Goal: Information Seeking & Learning: Learn about a topic

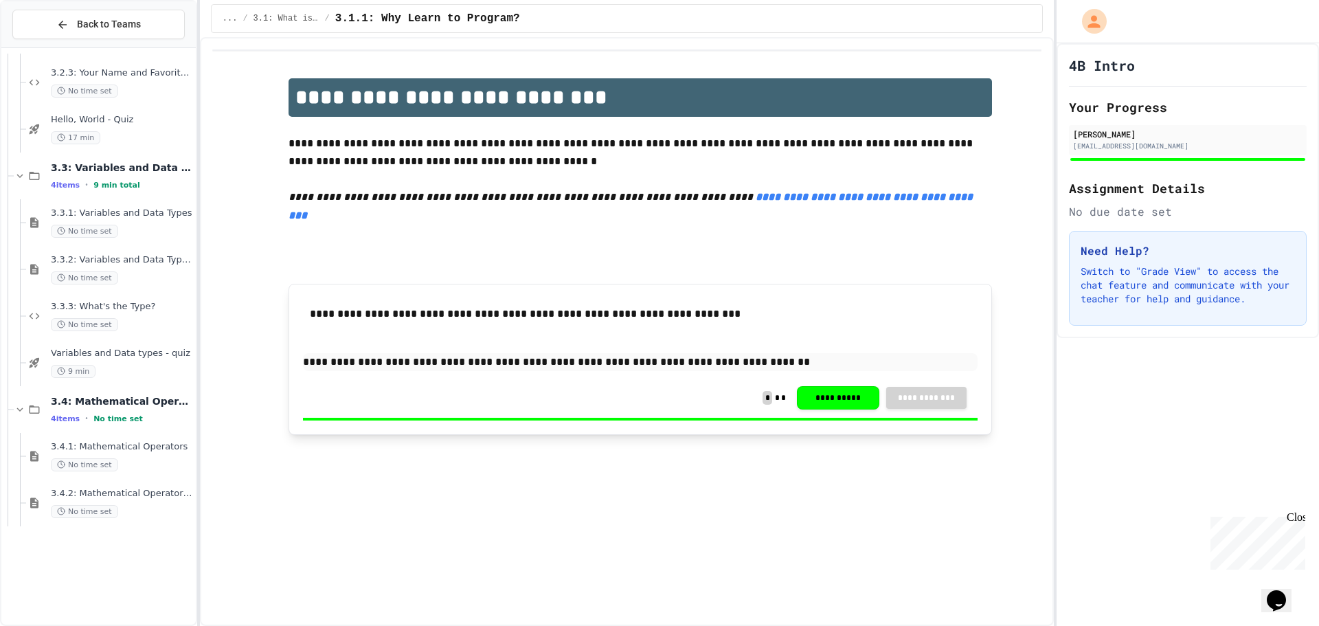
scroll to position [245, 0]
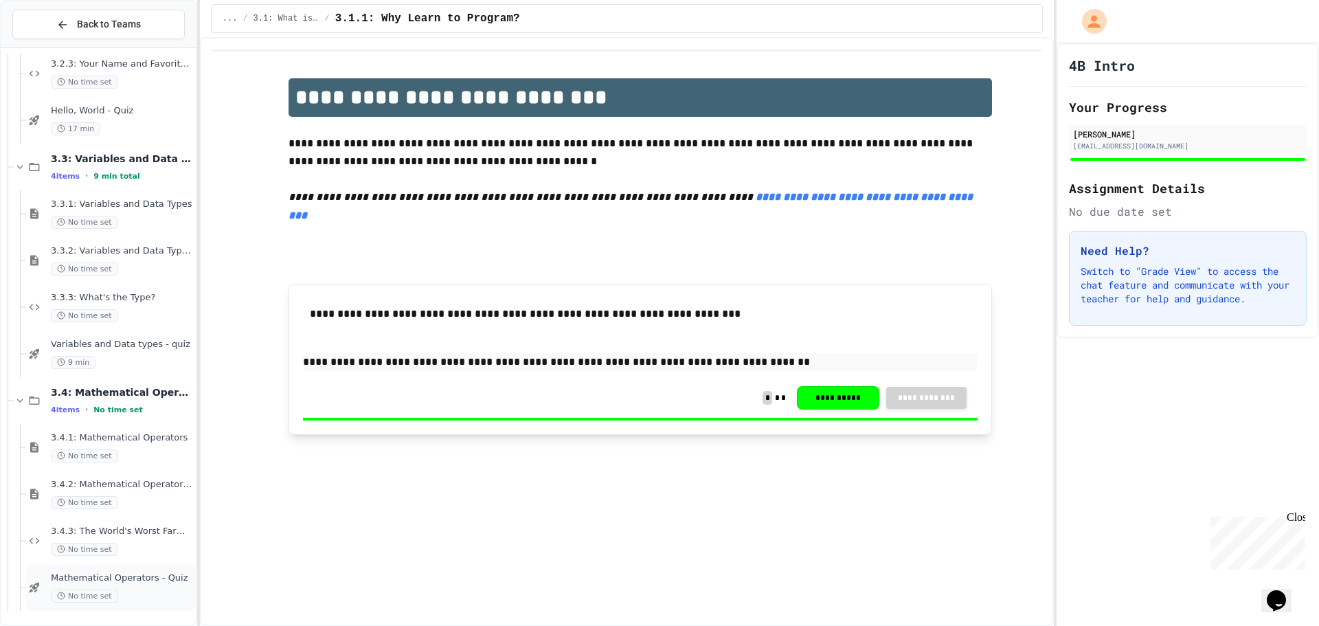
click at [111, 583] on span "Mathematical Operators - Quiz" at bounding box center [122, 578] width 142 height 12
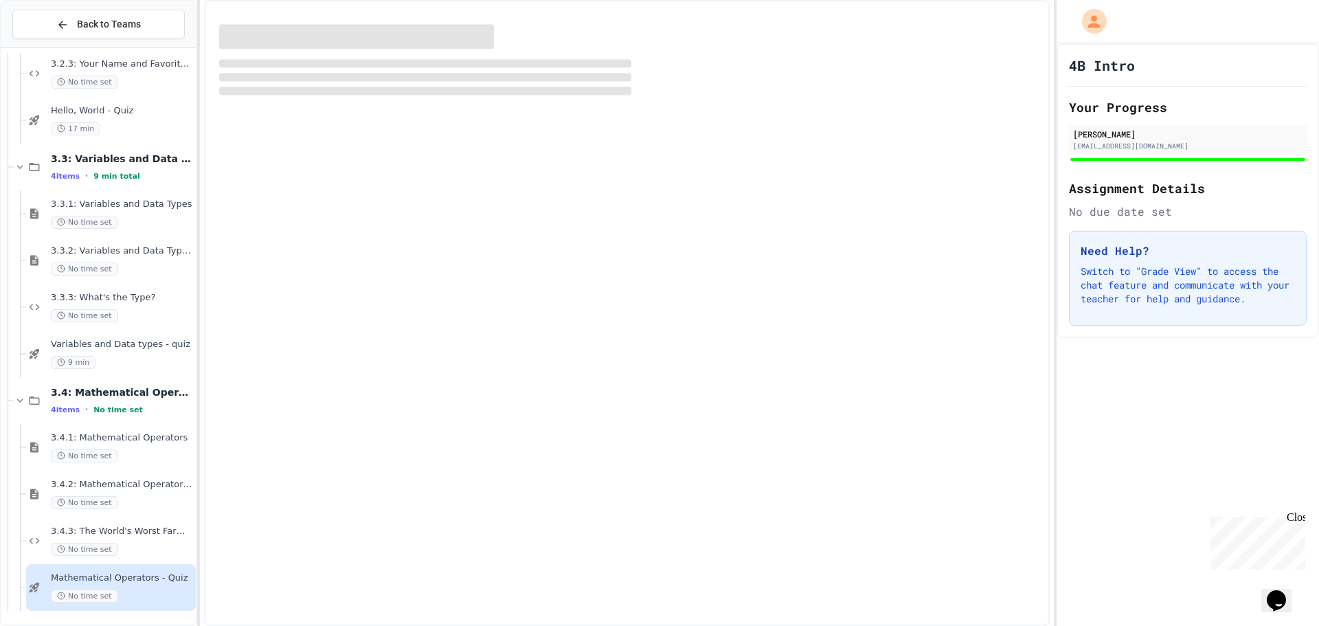
scroll to position [229, 0]
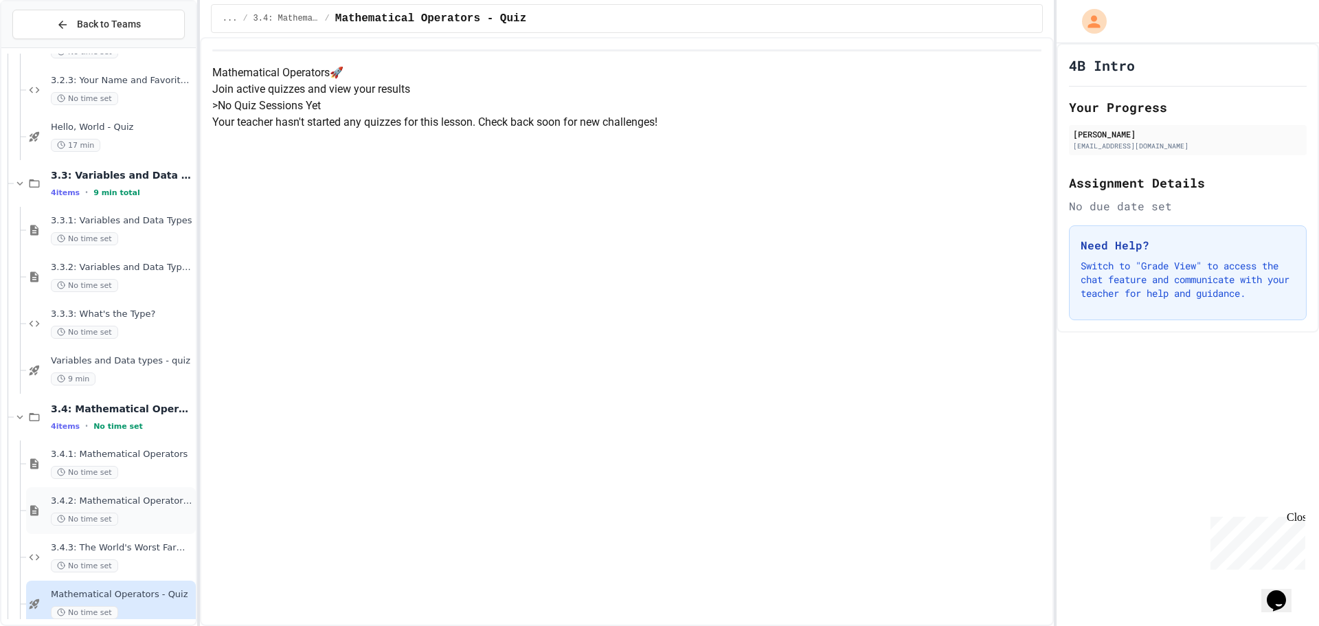
click at [98, 510] on div "3.4.2: Mathematical Operators - Review No time set" at bounding box center [122, 510] width 142 height 30
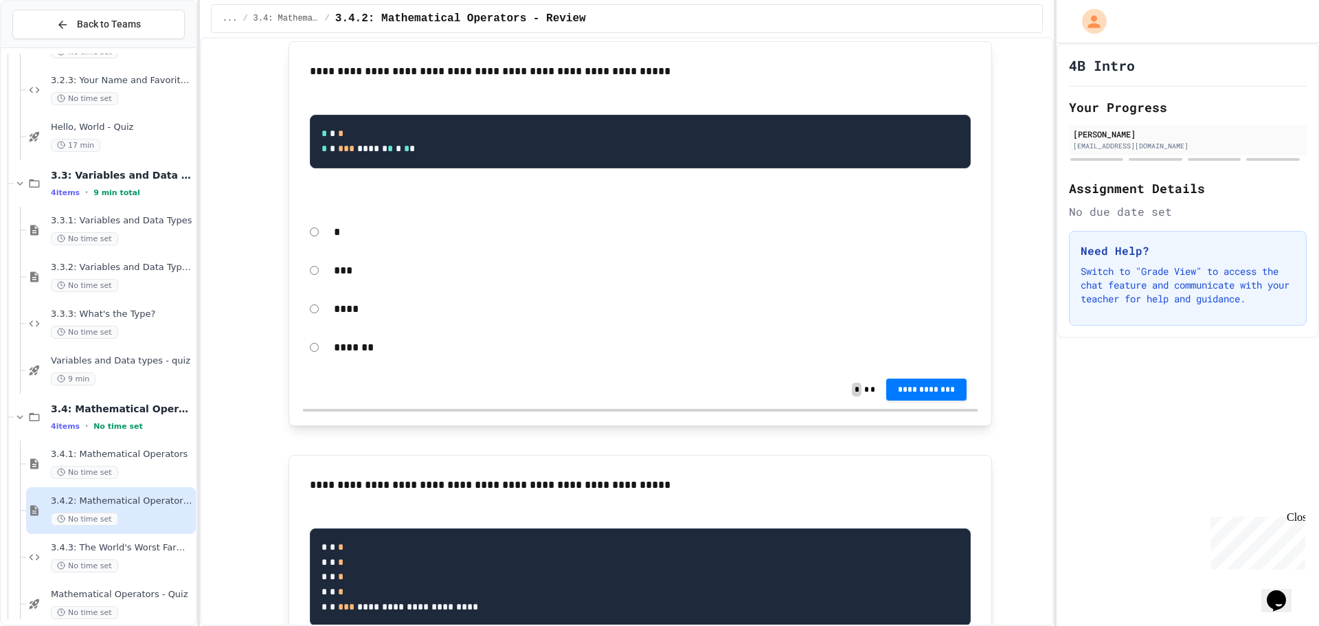
scroll to position [137, 0]
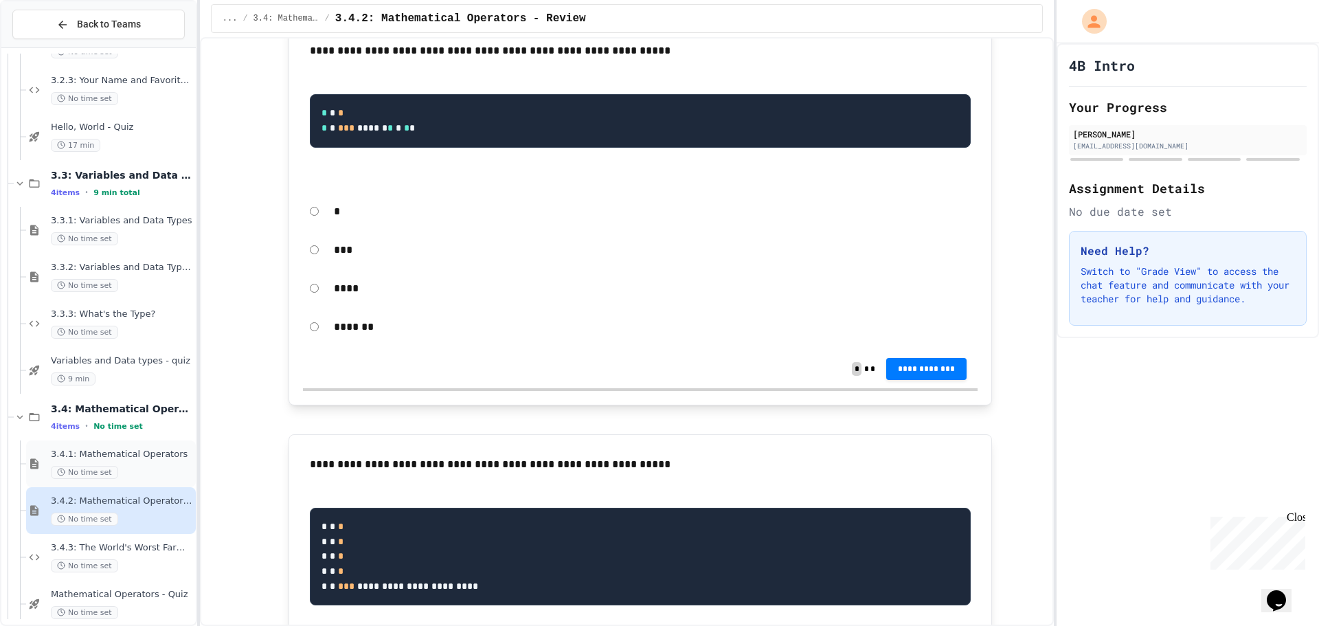
click at [144, 454] on span "3.4.1: Mathematical Operators" at bounding box center [122, 455] width 142 height 12
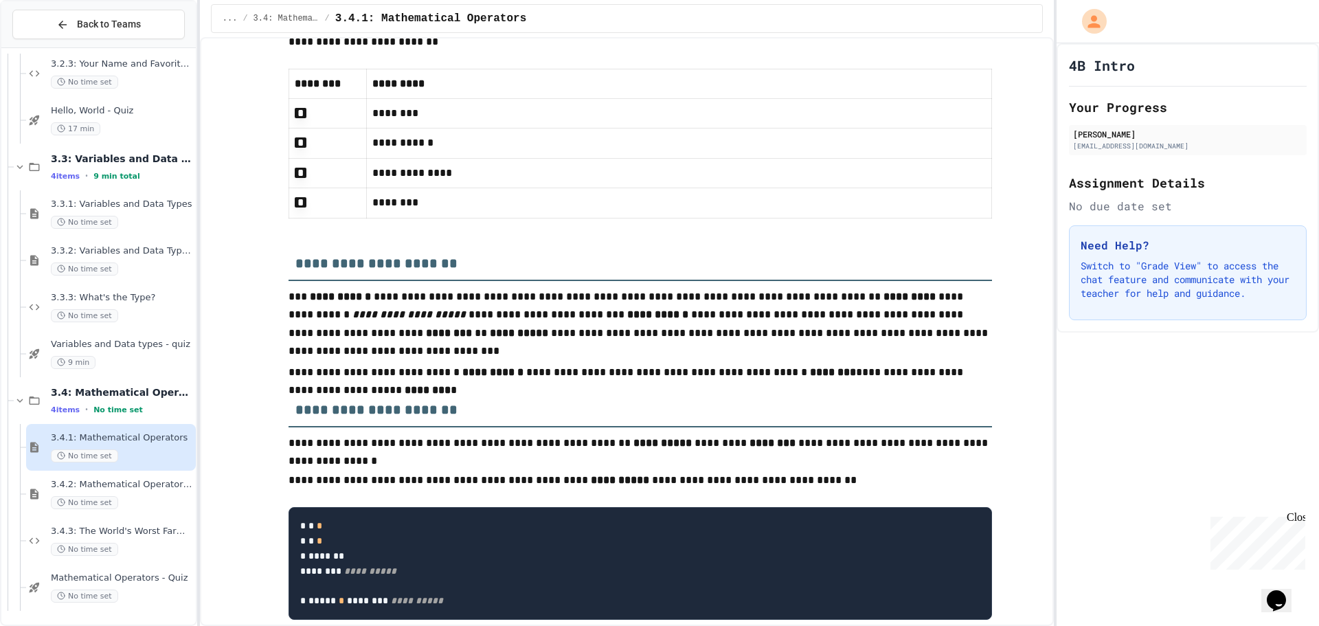
scroll to position [756, 0]
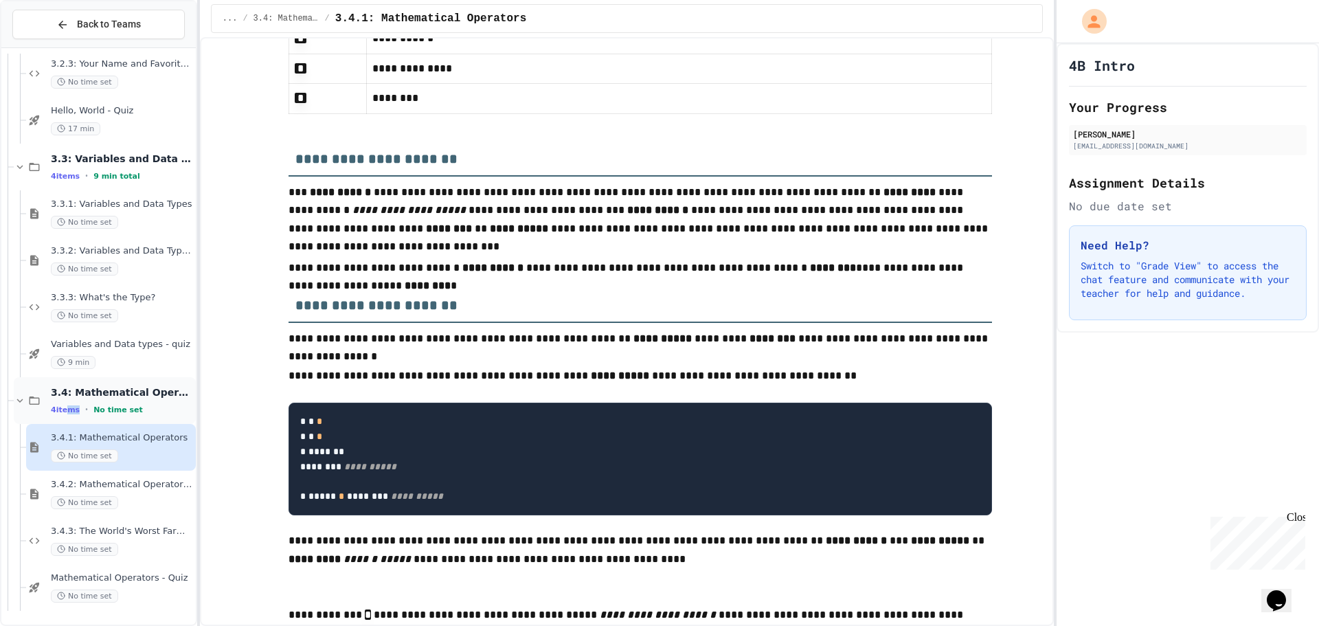
drag, startPoint x: 65, startPoint y: 413, endPoint x: 63, endPoint y: 401, distance: 11.8
click at [63, 401] on div "3.4: Mathematical Operators 4 items • No time set" at bounding box center [105, 400] width 182 height 47
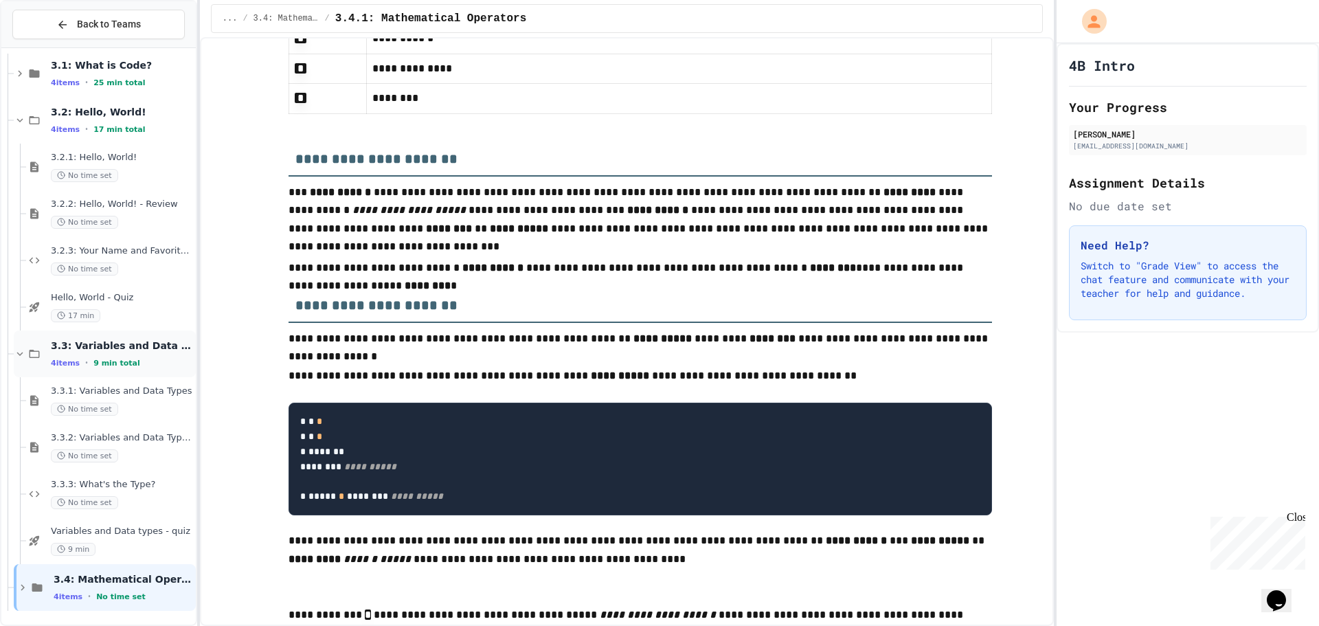
scroll to position [42, 0]
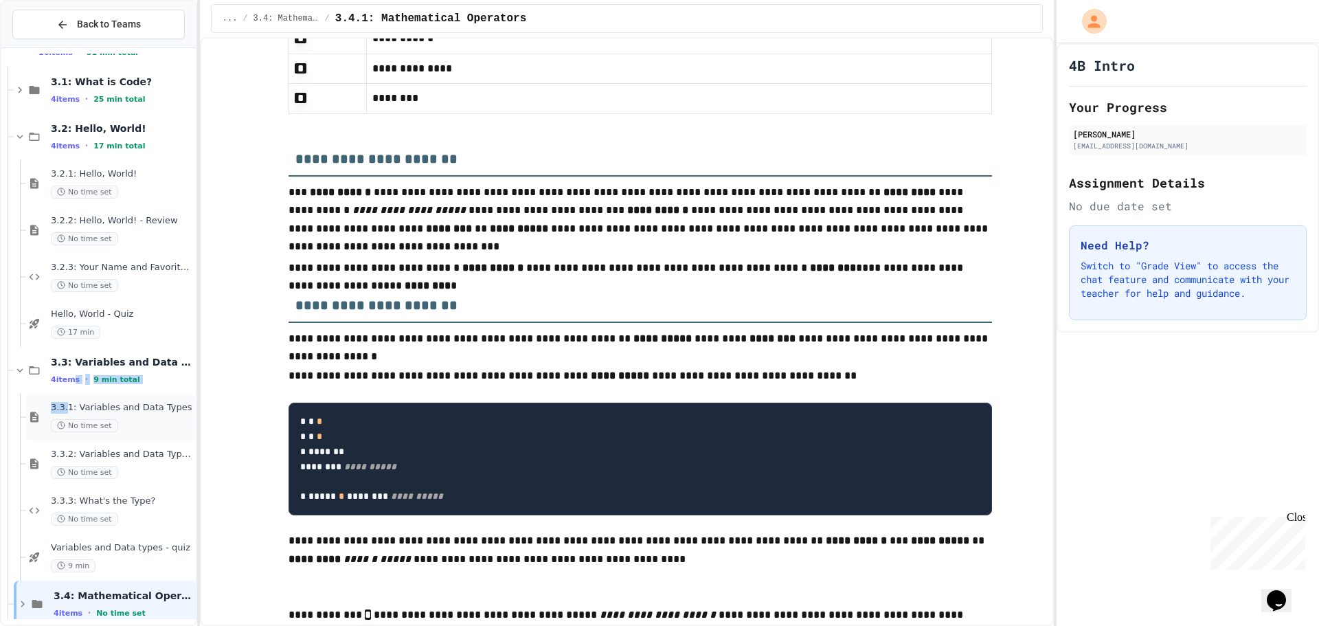
click at [71, 398] on div "Unit 3: Programming Fundamentals 16 items • 51 min total 3.1: What is Code? 4 i…" at bounding box center [98, 324] width 194 height 624
click at [142, 405] on span "3.3.1: Variables and Data Types" at bounding box center [122, 408] width 142 height 12
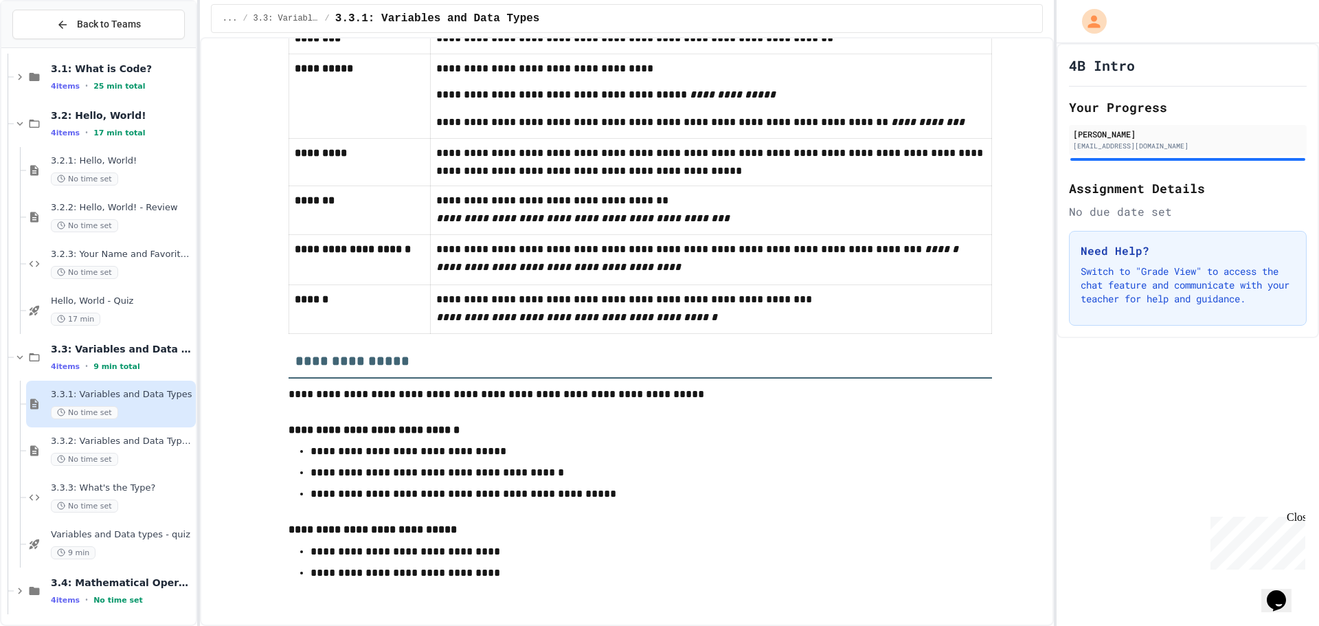
scroll to position [58, 0]
click at [77, 429] on div "3.3.2: Variables and Data Types - Review No time set" at bounding box center [111, 447] width 170 height 47
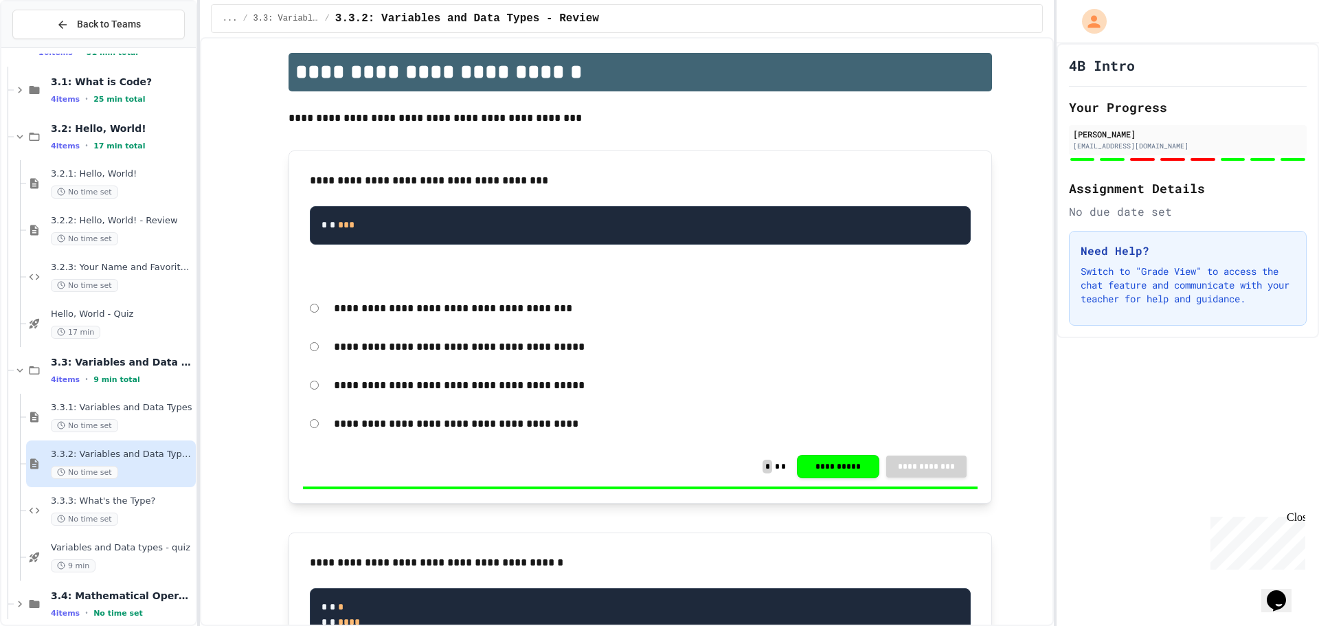
scroll to position [206, 0]
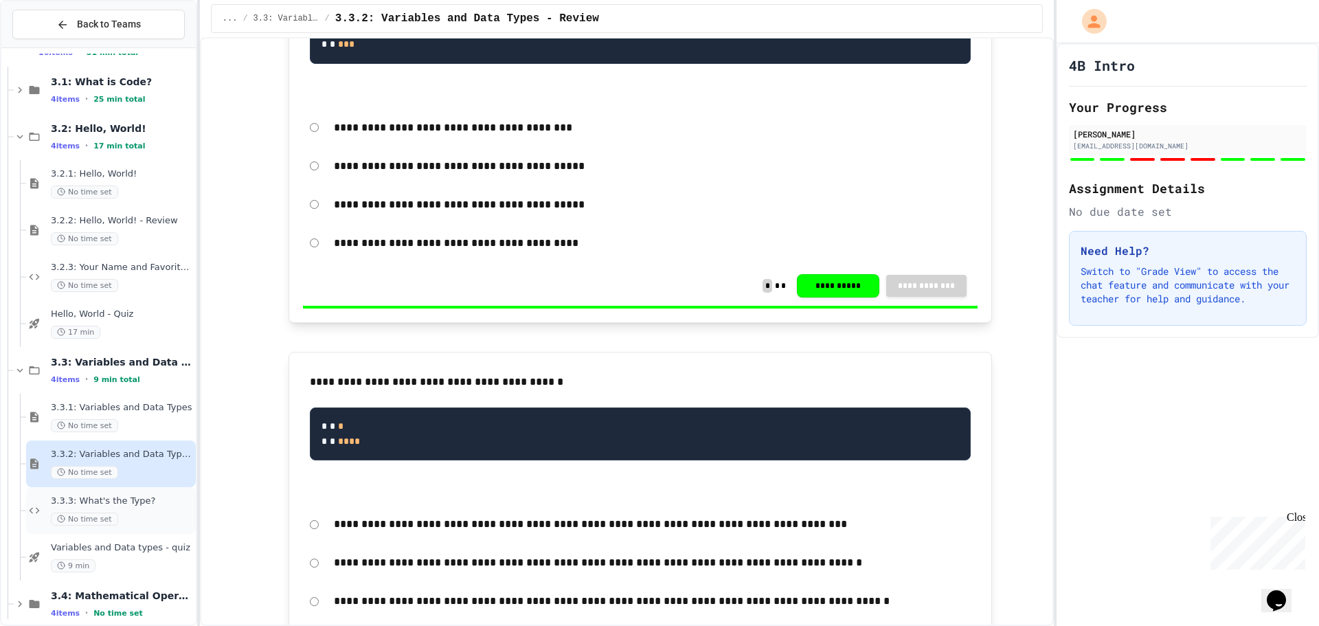
click at [45, 520] on div "3.3.3: What's the Type? No time set" at bounding box center [111, 510] width 170 height 47
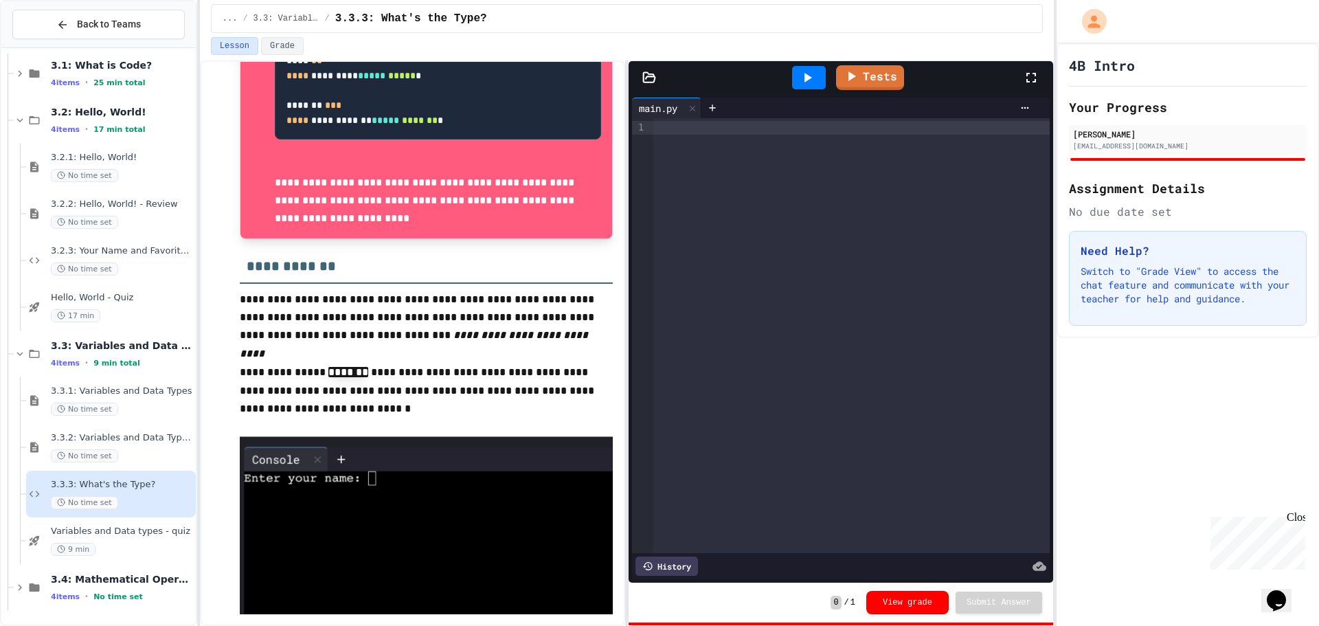
scroll to position [656, 0]
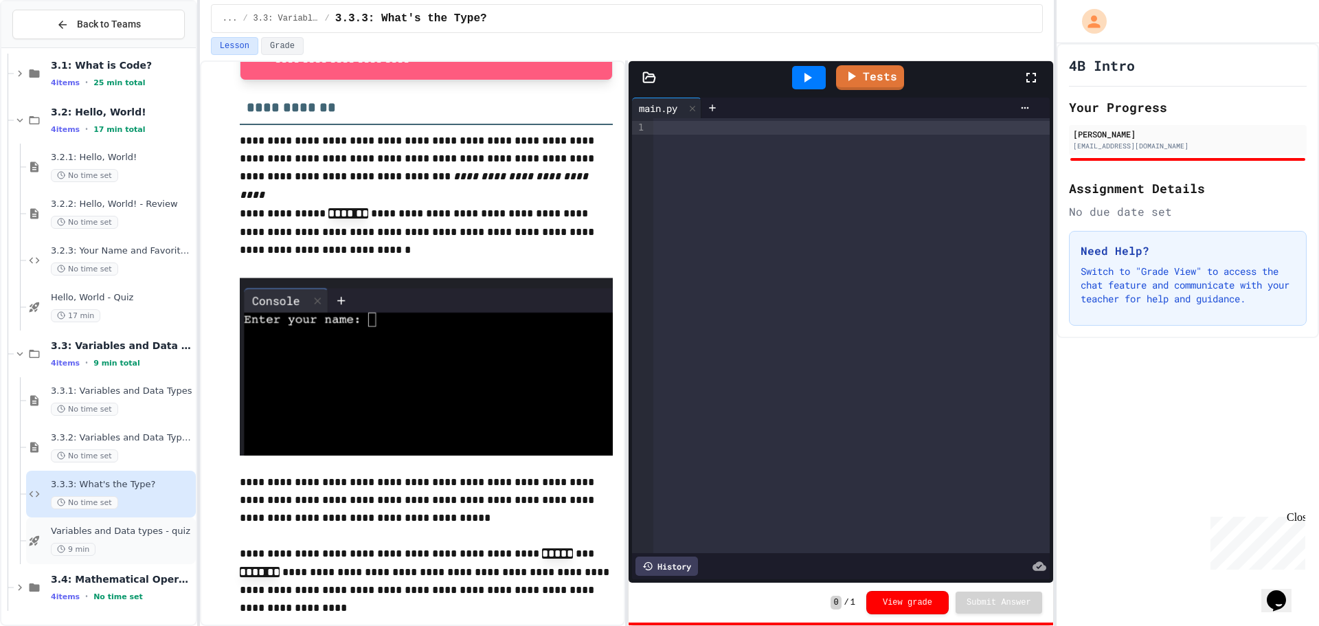
click at [87, 520] on div "Variables and Data types - quiz 9 min" at bounding box center [111, 540] width 170 height 47
